Goal: Task Accomplishment & Management: Manage account settings

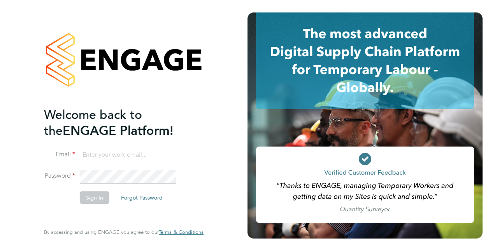
type input "steven.mcintyre@vistry.co.uk"
click at [91, 199] on button "Sign In" at bounding box center [95, 197] width 30 height 12
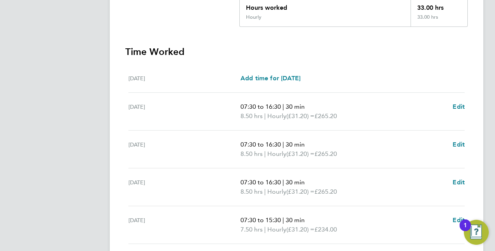
scroll to position [301, 0]
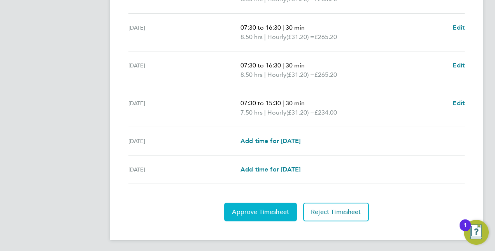
click at [278, 215] on button "Approve Timesheet" at bounding box center [260, 212] width 73 height 19
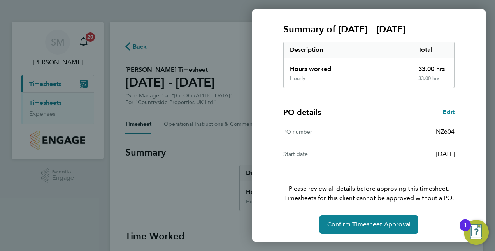
scroll to position [99, 0]
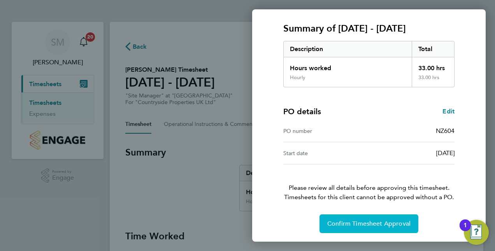
click at [391, 222] on span "Confirm Timesheet Approval" at bounding box center [369, 224] width 83 height 8
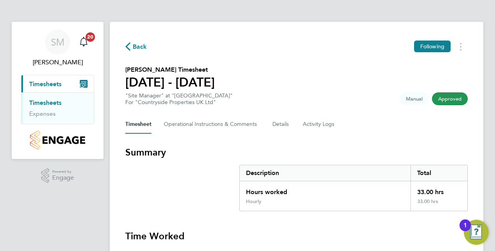
click at [161, 205] on section "Summary Description Total Hours worked 33.00 hrs Hourly 33.00 hrs" at bounding box center [296, 178] width 343 height 65
click at [41, 80] on span "Timesheets" at bounding box center [45, 83] width 32 height 7
